Goal: Navigation & Orientation: Find specific page/section

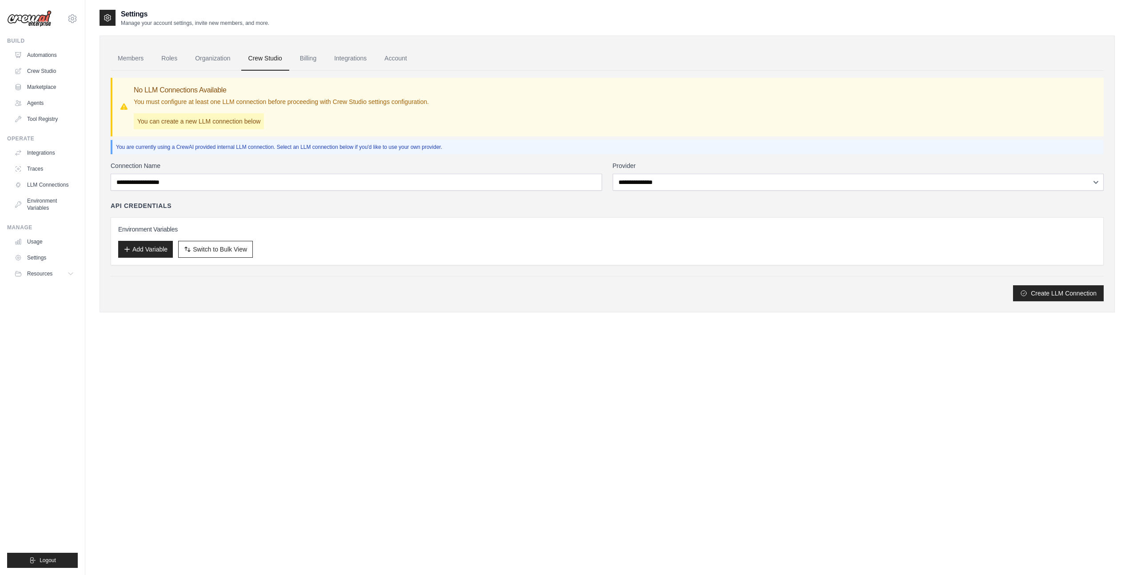
click at [496, 424] on div "Settings Manage your account settings, invite new members, and more. Members Ro…" at bounding box center [606, 296] width 1015 height 575
click at [311, 59] on link "Billing" at bounding box center [308, 59] width 31 height 24
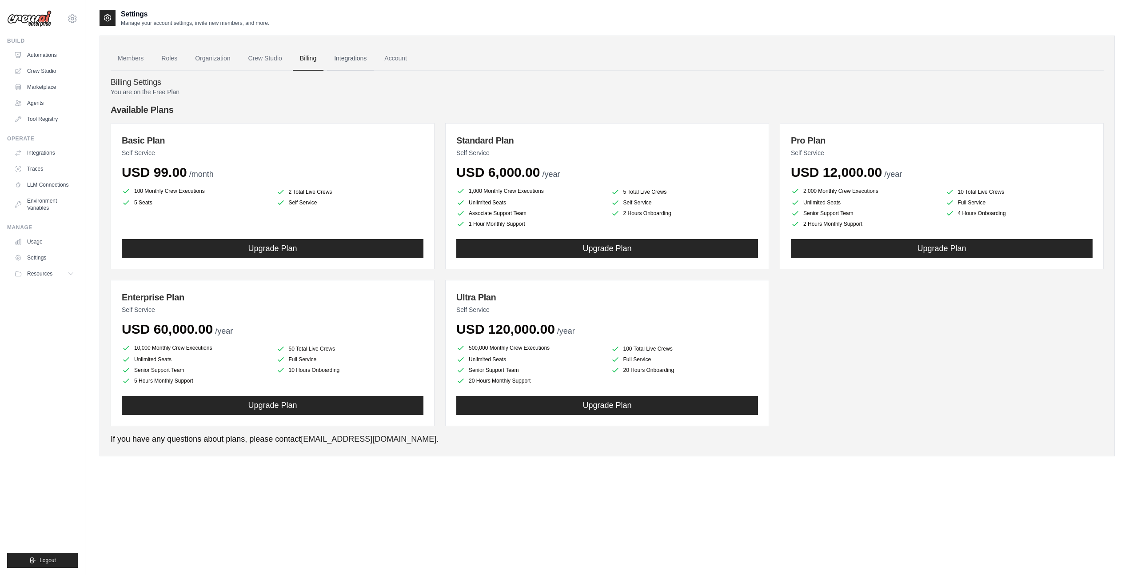
click at [344, 60] on link "Integrations" at bounding box center [350, 59] width 47 height 24
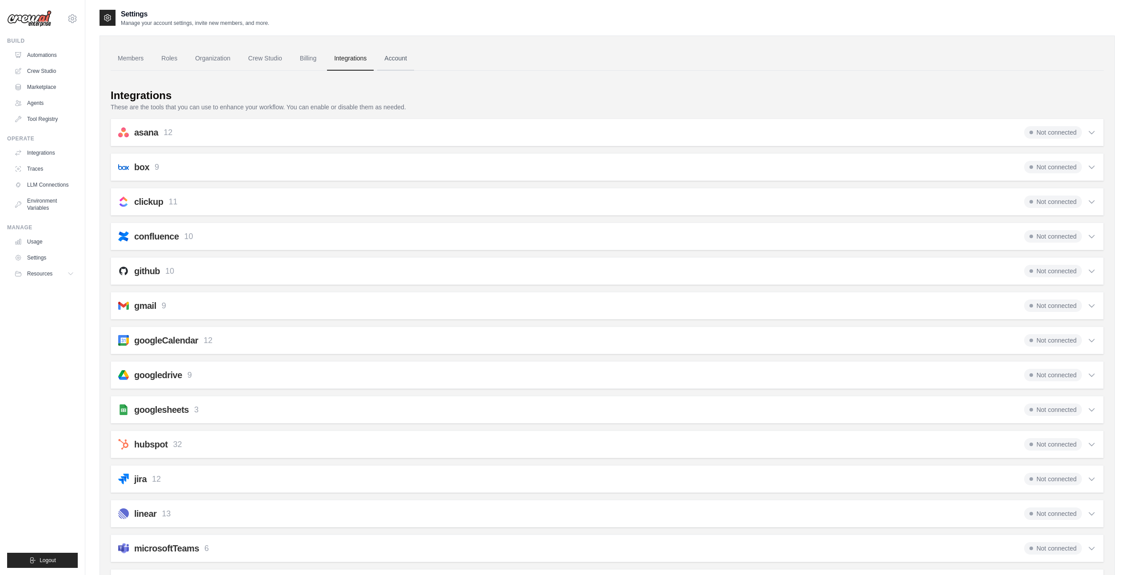
click at [399, 58] on link "Account" at bounding box center [395, 59] width 37 height 24
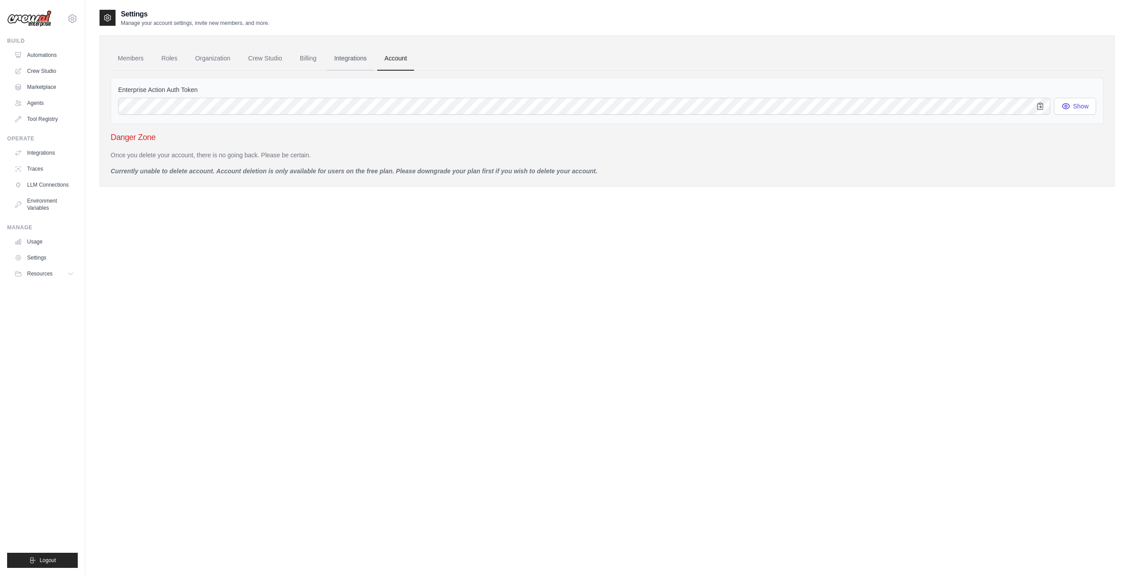
click at [347, 59] on link "Integrations" at bounding box center [350, 59] width 47 height 24
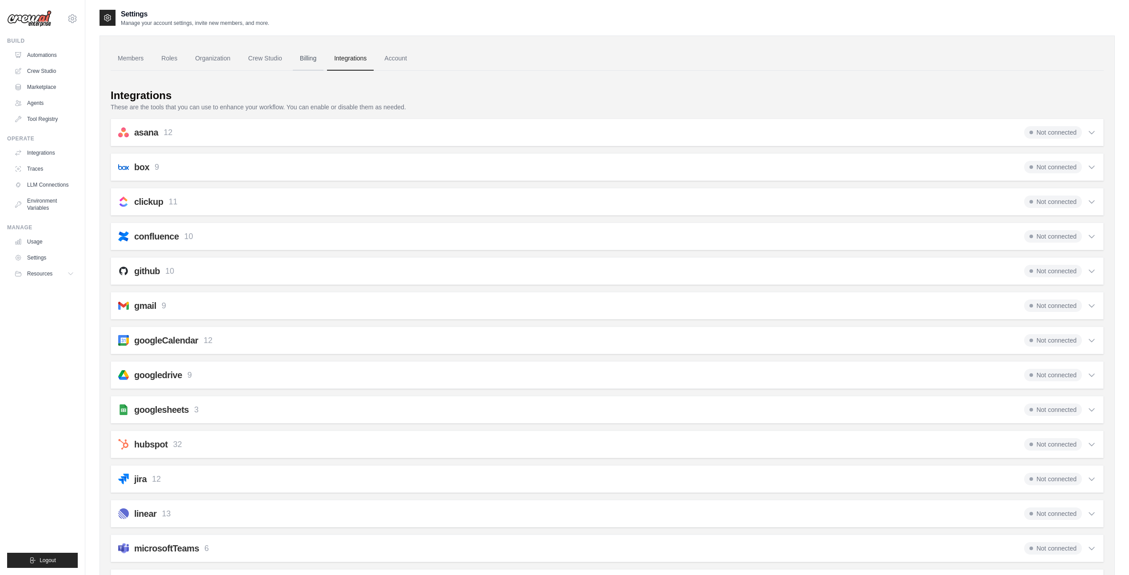
click at [308, 59] on link "Billing" at bounding box center [308, 59] width 31 height 24
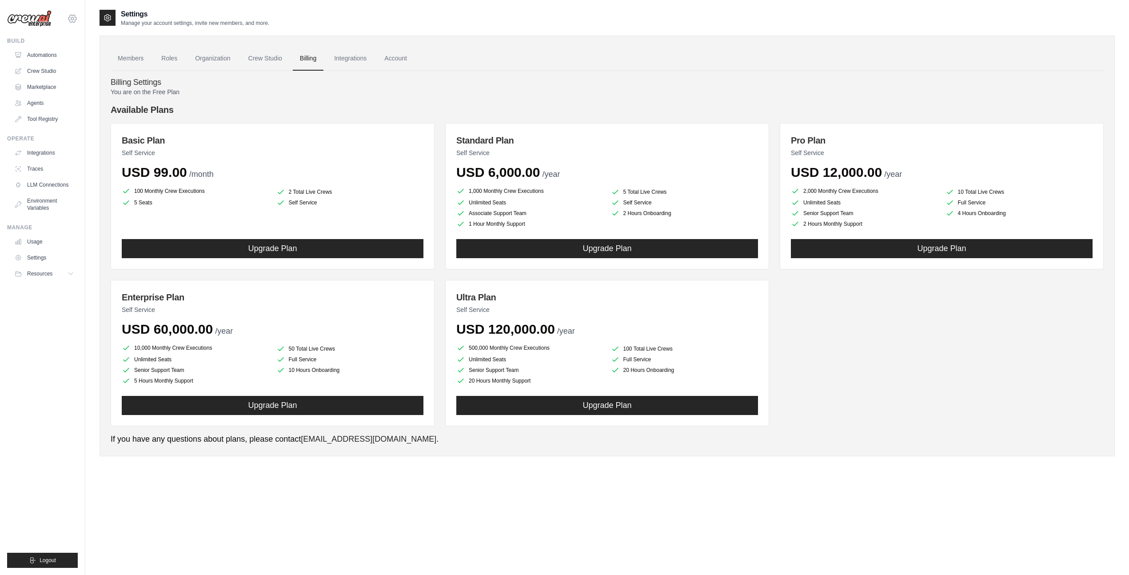
click at [71, 18] on icon at bounding box center [72, 18] width 3 height 3
click at [49, 57] on link "Settings" at bounding box center [72, 60] width 78 height 16
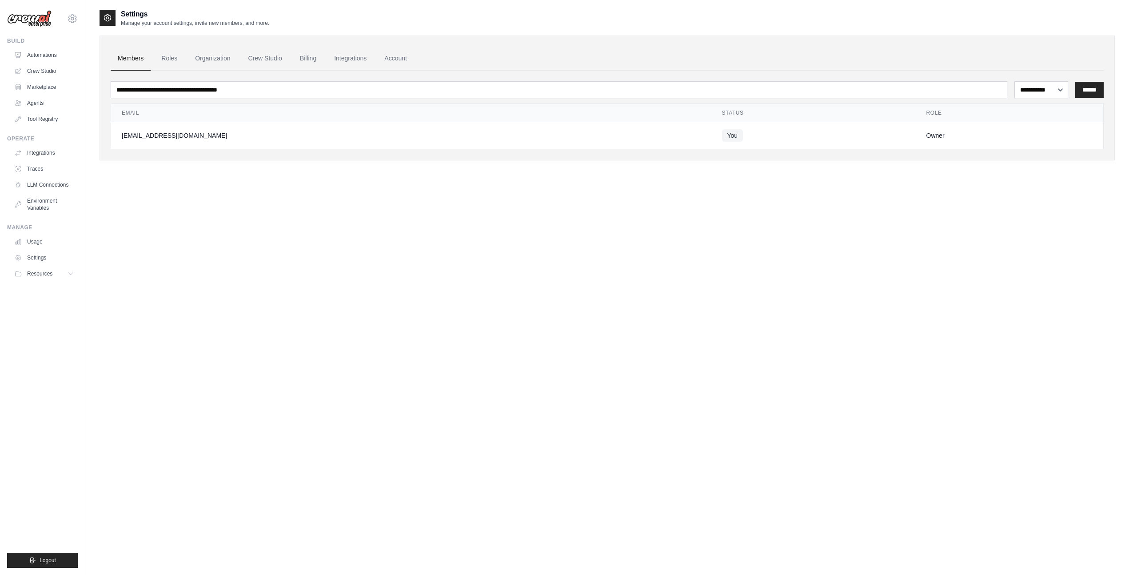
click at [212, 268] on div "**********" at bounding box center [606, 296] width 1015 height 575
click at [169, 56] on link "Roles" at bounding box center [169, 59] width 30 height 24
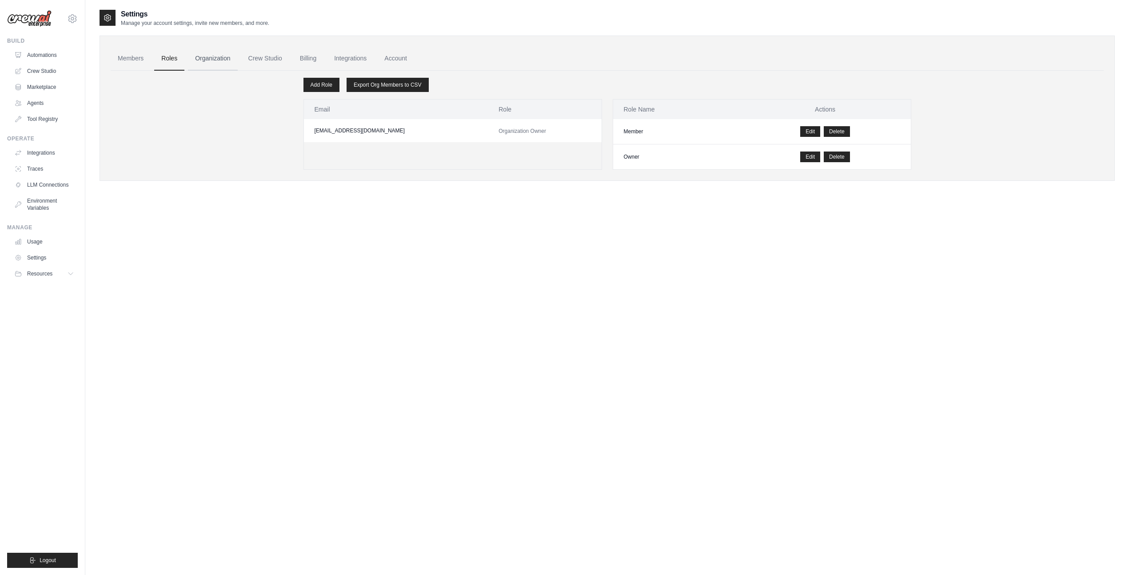
click at [211, 60] on link "Organization" at bounding box center [212, 59] width 49 height 24
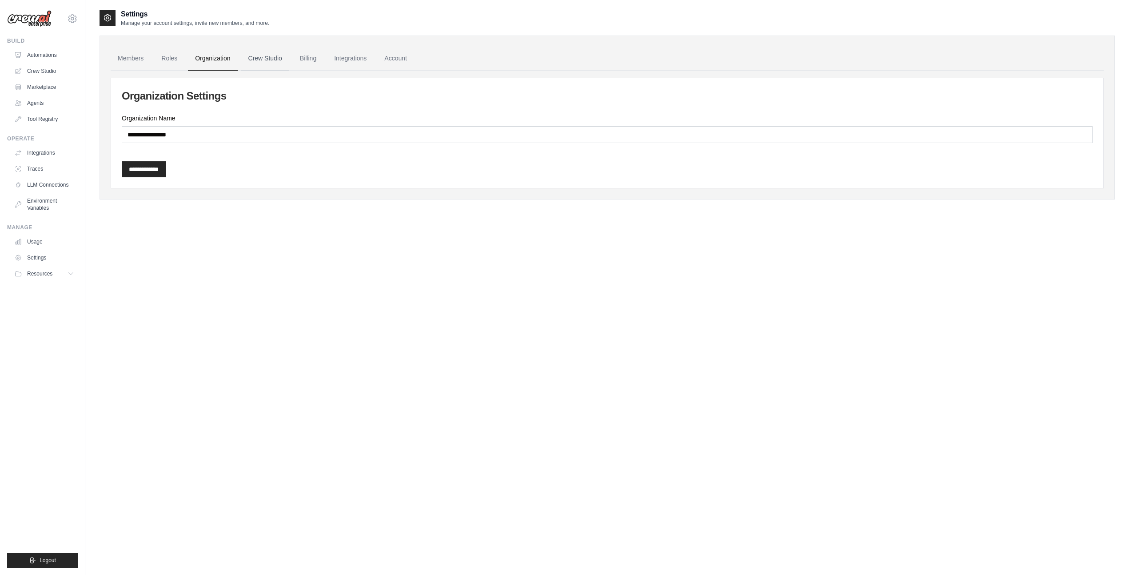
click at [271, 59] on link "Crew Studio" at bounding box center [265, 59] width 48 height 24
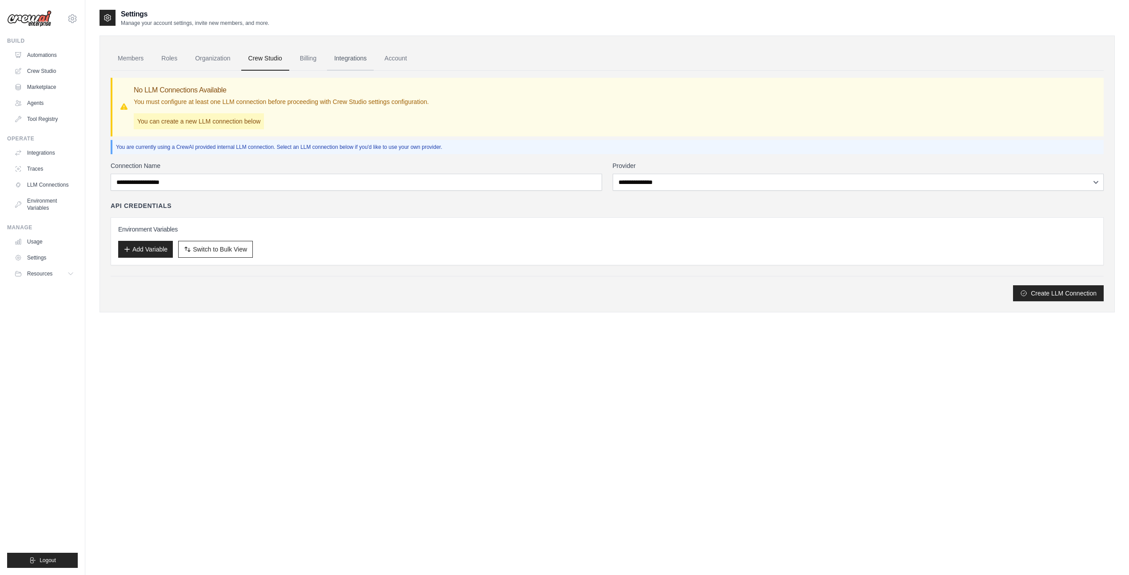
click at [350, 57] on link "Integrations" at bounding box center [350, 59] width 47 height 24
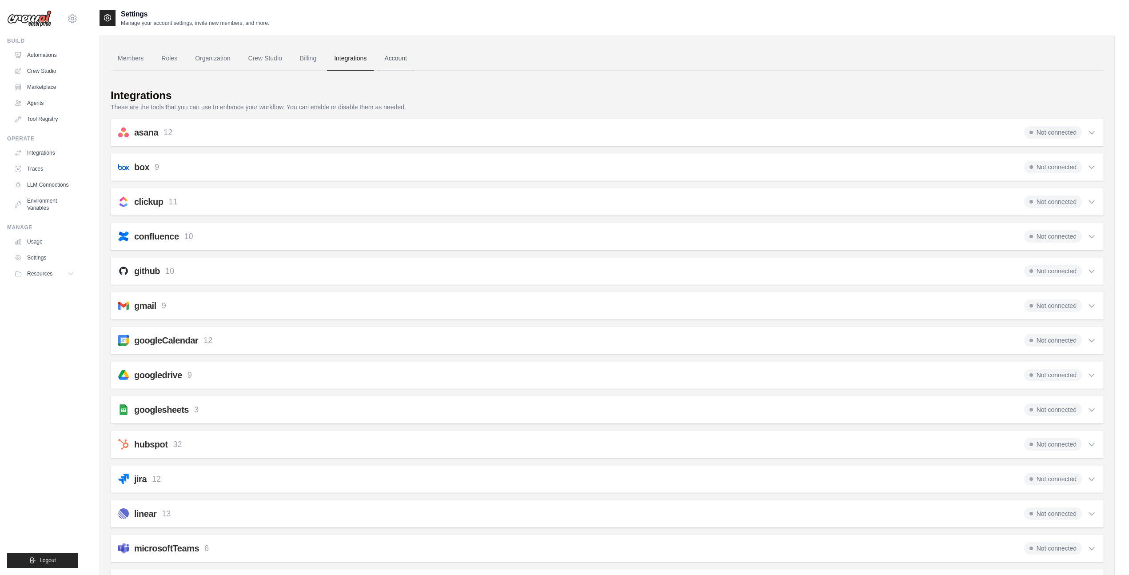
click at [399, 56] on link "Account" at bounding box center [395, 59] width 37 height 24
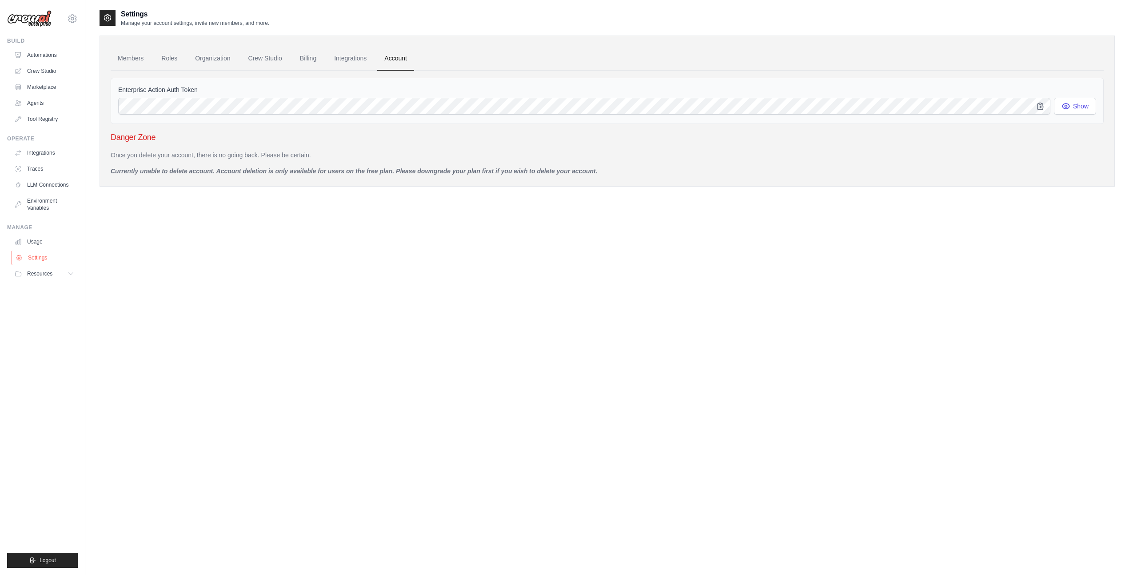
click at [39, 259] on link "Settings" at bounding box center [45, 258] width 67 height 14
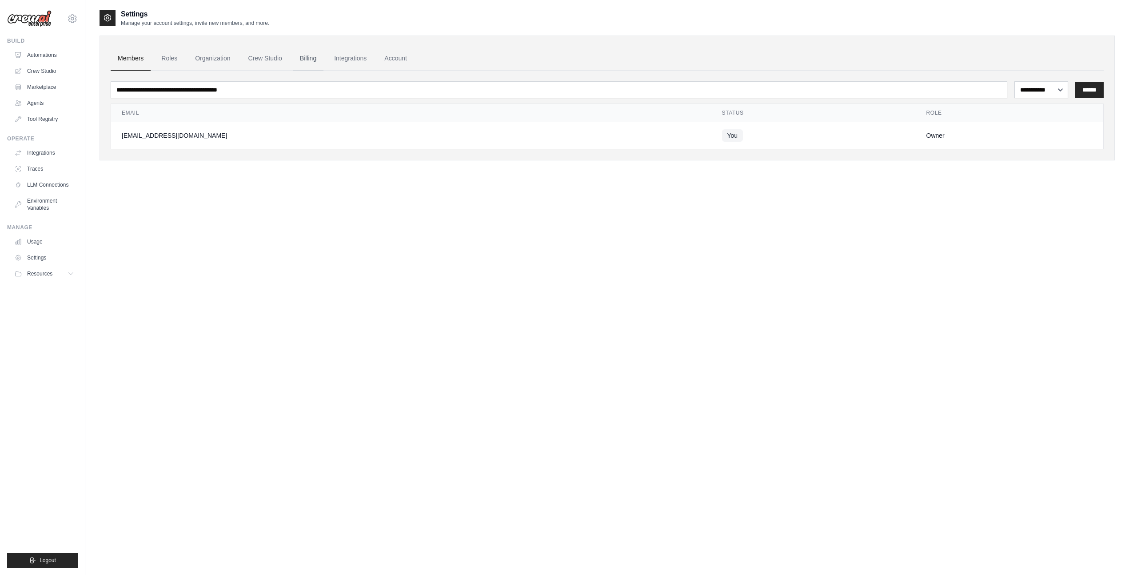
click at [316, 55] on link "Billing" at bounding box center [308, 59] width 31 height 24
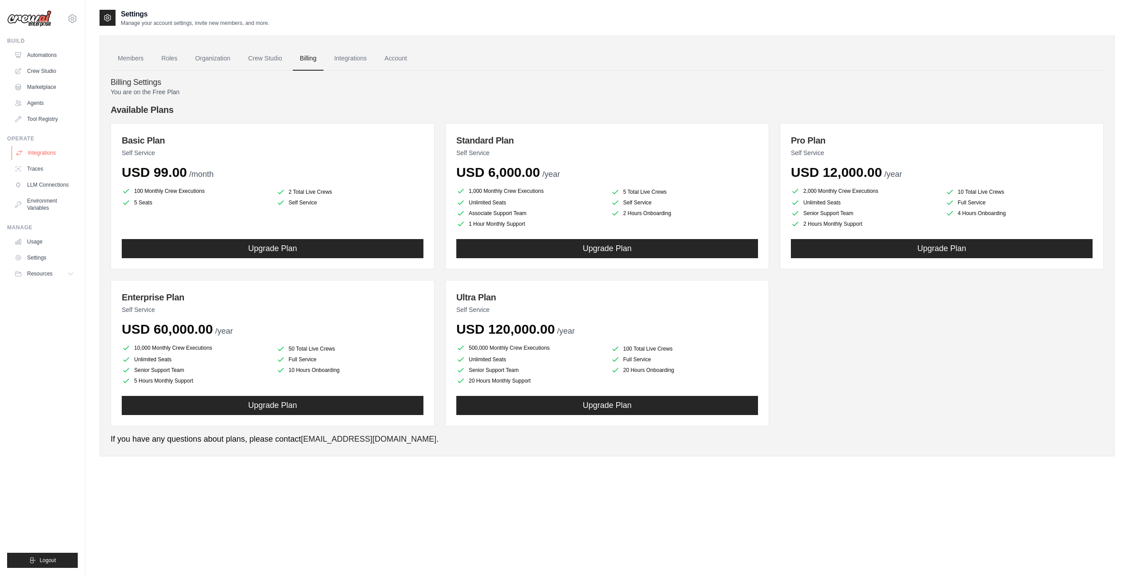
click at [40, 151] on link "Integrations" at bounding box center [45, 153] width 67 height 14
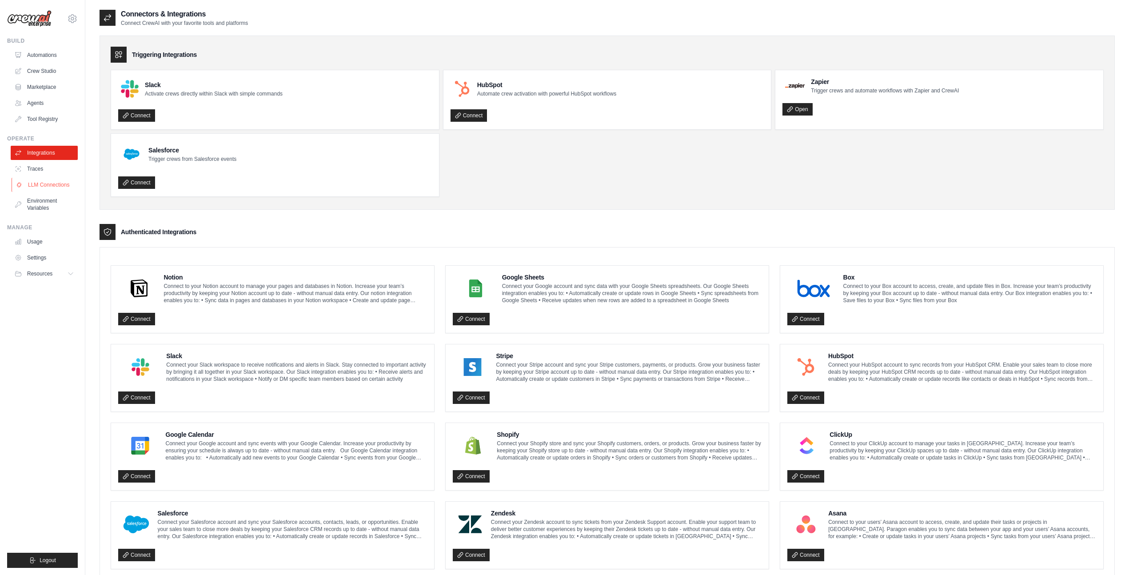
click at [36, 185] on link "LLM Connections" at bounding box center [45, 185] width 67 height 14
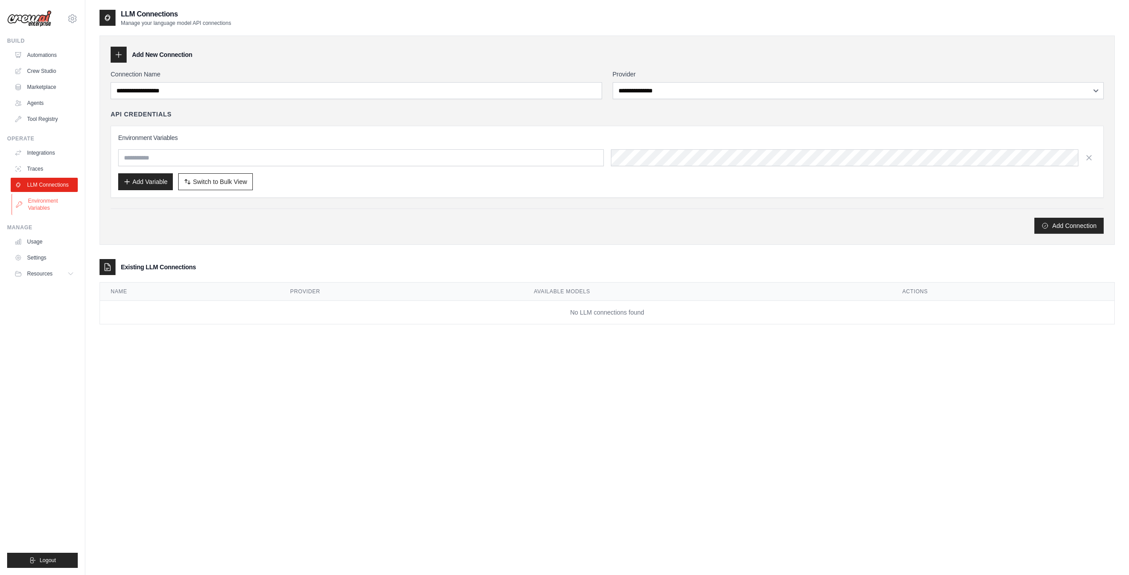
click at [44, 201] on link "Environment Variables" at bounding box center [45, 204] width 67 height 21
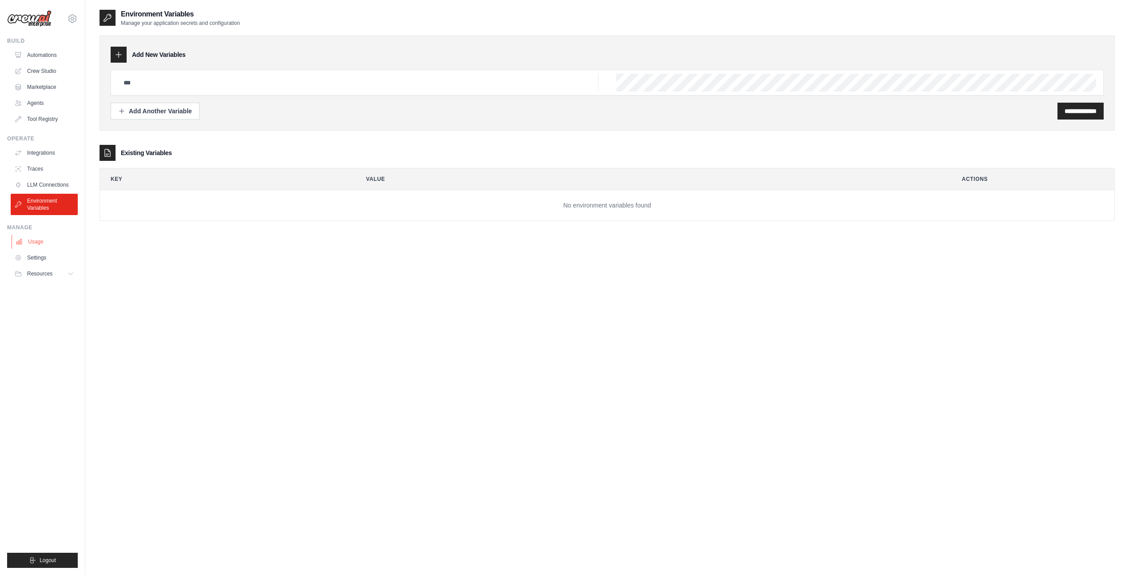
click at [35, 242] on link "Usage" at bounding box center [45, 242] width 67 height 14
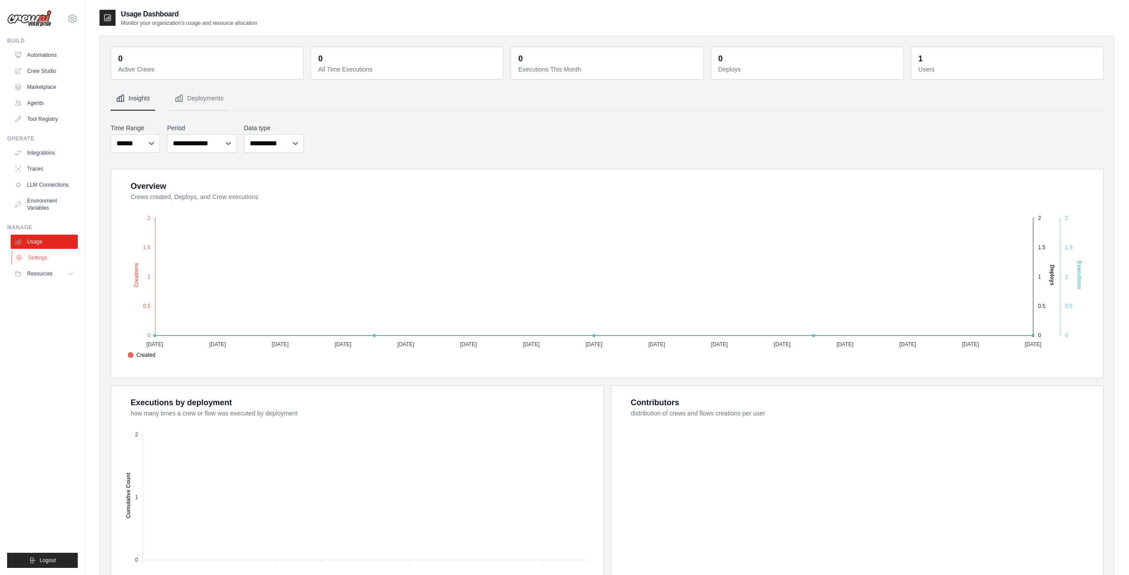
click at [39, 260] on link "Settings" at bounding box center [45, 258] width 67 height 14
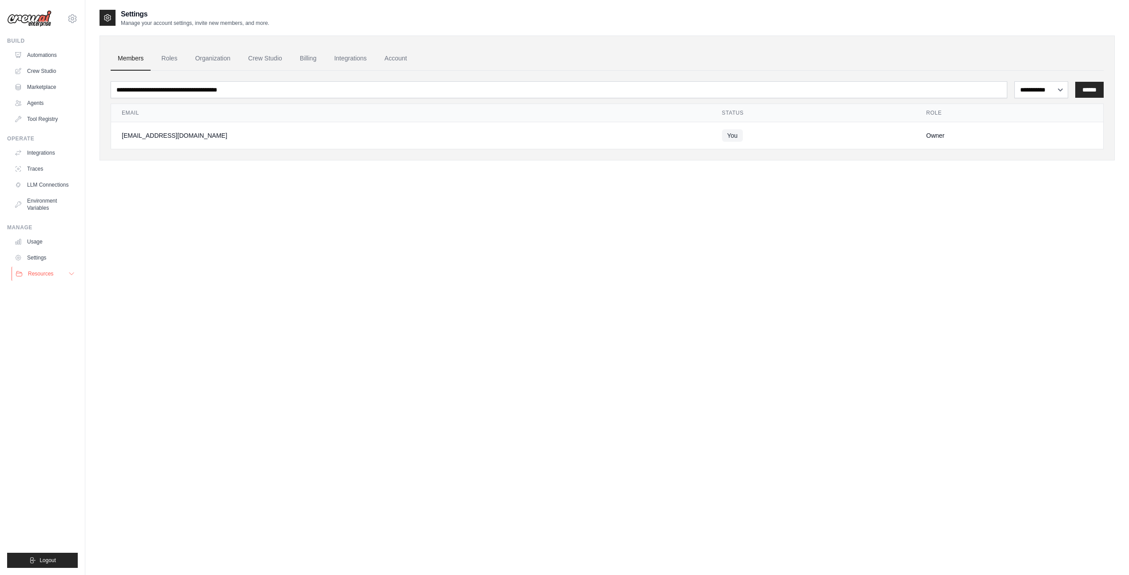
click at [38, 272] on span "Resources" at bounding box center [40, 273] width 25 height 7
click at [44, 328] on span "Video Tutorials" at bounding box center [49, 331] width 35 height 7
click at [56, 290] on span "Documentation" at bounding box center [50, 288] width 36 height 7
